Goal: Task Accomplishment & Management: Manage account settings

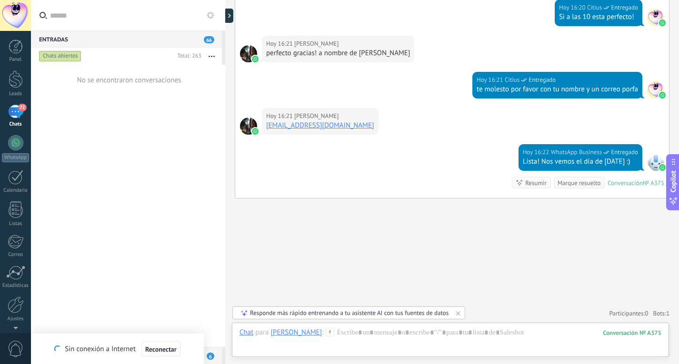
click at [12, 118] on div "72" at bounding box center [15, 112] width 15 height 14
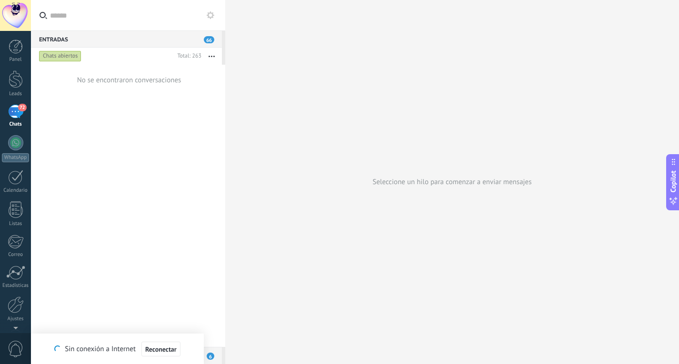
click at [22, 116] on div "72" at bounding box center [15, 112] width 15 height 14
click at [13, 75] on div at bounding box center [16, 79] width 14 height 18
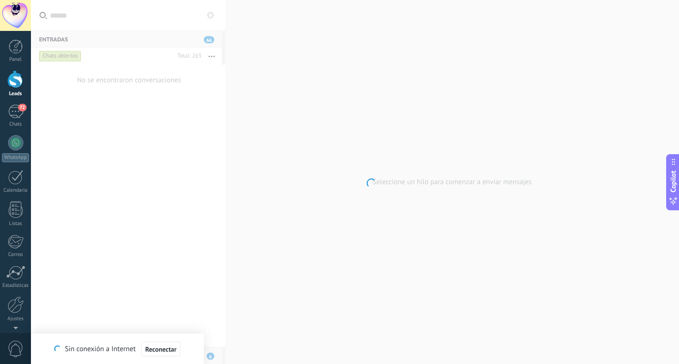
click at [406, 100] on body ".abecls-1,.abecls-2{fill-rule:evenodd}.abecls-2{fill:#fff} .abhcls-1{fill:none}…" at bounding box center [339, 182] width 679 height 364
click at [15, 113] on div "72" at bounding box center [15, 112] width 15 height 14
click at [159, 346] on span "Reconectar" at bounding box center [160, 349] width 31 height 7
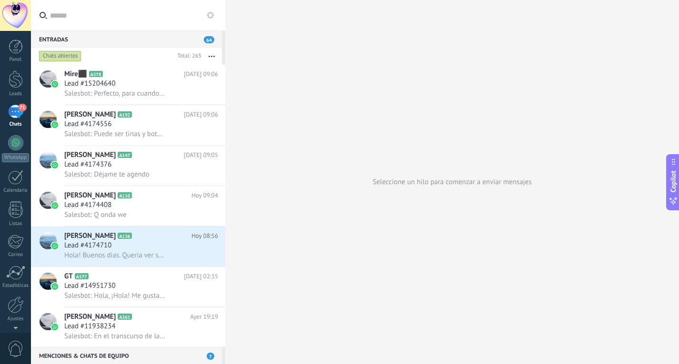
click at [20, 113] on div "71" at bounding box center [15, 112] width 15 height 14
click at [134, 79] on h2 "Mire‍⬛ A378" at bounding box center [123, 74] width 119 height 10
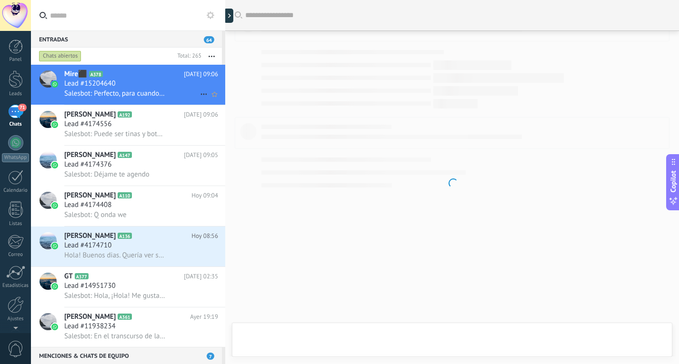
scroll to position [661, 0]
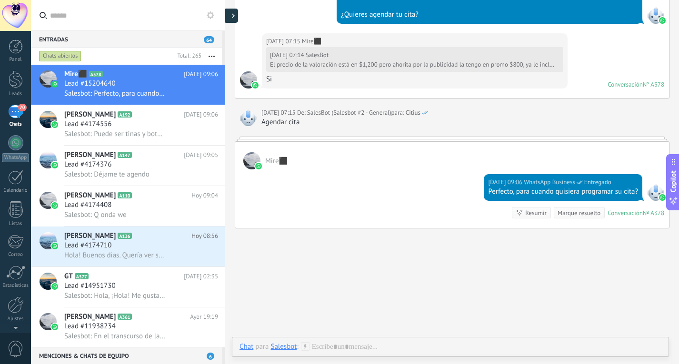
click at [230, 23] on div at bounding box center [231, 16] width 14 height 14
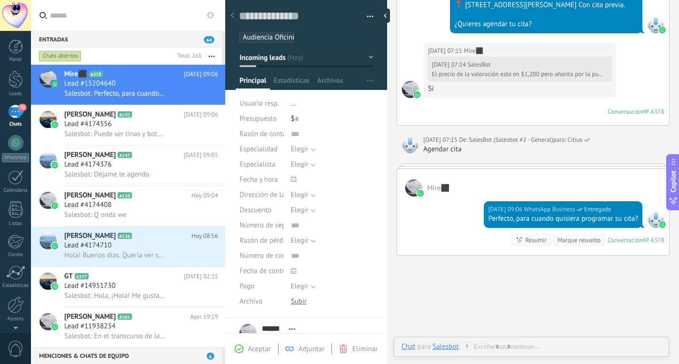
scroll to position [14, 0]
click at [294, 65] on button "Incoming leads" at bounding box center [306, 57] width 134 height 17
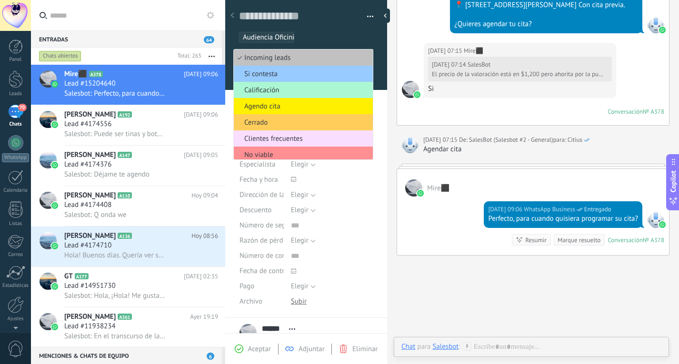
click at [287, 87] on span "Calificación" at bounding box center [302, 90] width 136 height 9
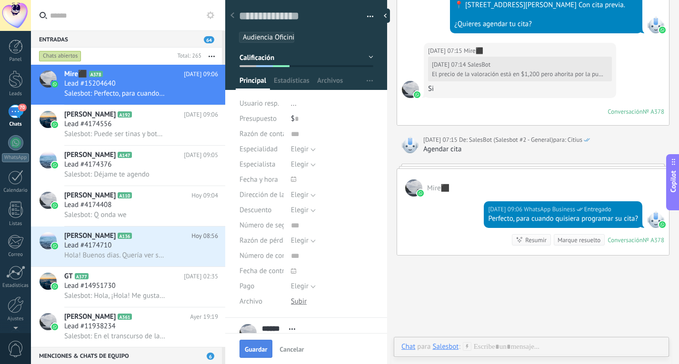
click at [256, 346] on span "Guardar" at bounding box center [256, 349] width 22 height 7
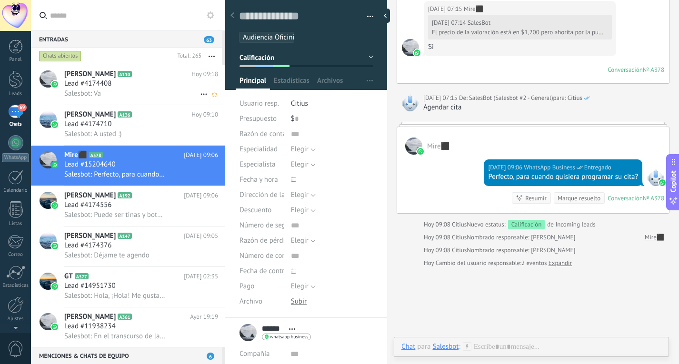
click at [154, 89] on div "Salesbot: Va" at bounding box center [141, 94] width 154 height 10
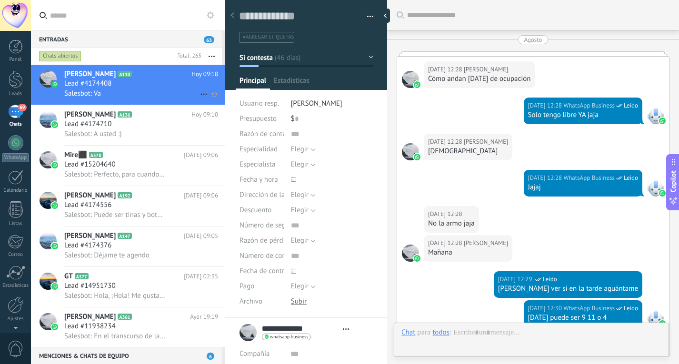
type textarea "**********"
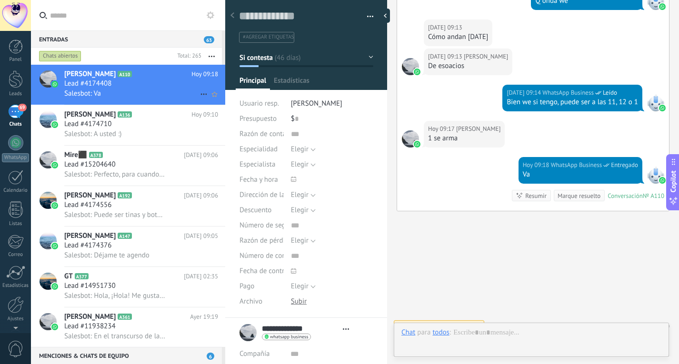
scroll to position [14, 0]
